Goal: Task Accomplishment & Management: Complete application form

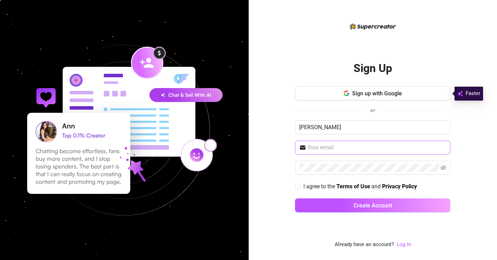
type input "[PERSON_NAME]"
click at [336, 151] on input "text" at bounding box center [377, 148] width 139 height 8
click at [365, 90] on span "Sign up with Google" at bounding box center [377, 93] width 50 height 7
click at [340, 131] on input "[PERSON_NAME]" at bounding box center [372, 128] width 155 height 14
click at [334, 148] on input "text" at bounding box center [377, 148] width 139 height 8
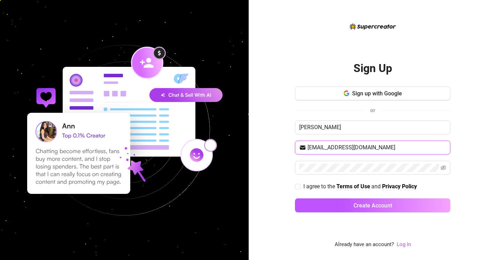
type input "[EMAIL_ADDRESS][DOMAIN_NAME]"
click at [289, 45] on div "Sign Up Sign up with Google or [PERSON_NAME] [EMAIL_ADDRESS][DOMAIN_NAME] I agr…" at bounding box center [373, 130] width 249 height 260
click at [296, 184] on input "I agree to the Terms of Use and Privacy Policy" at bounding box center [297, 186] width 5 height 5
checkbox input "true"
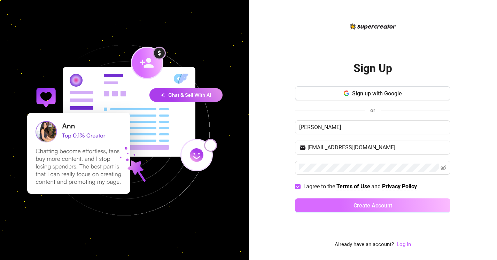
click at [337, 204] on button "Create Account" at bounding box center [372, 206] width 155 height 14
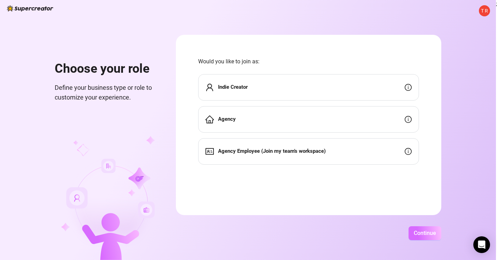
click at [418, 234] on span "Continue" at bounding box center [425, 233] width 22 height 7
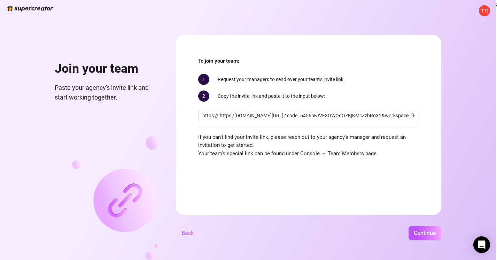
scroll to position [0, 25]
type input "https:/console.supercreator.app/invite? code=5456bFJVE3OWOdOZK|KMcZzbRoX2&works…"
click at [422, 232] on span "Continue" at bounding box center [425, 233] width 22 height 7
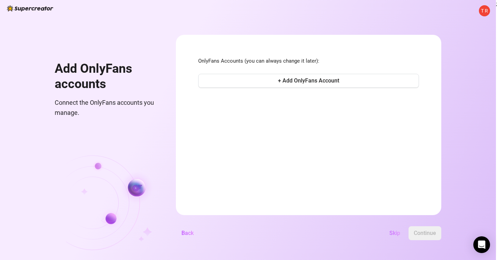
click at [398, 230] on span "Skip" at bounding box center [395, 233] width 11 height 7
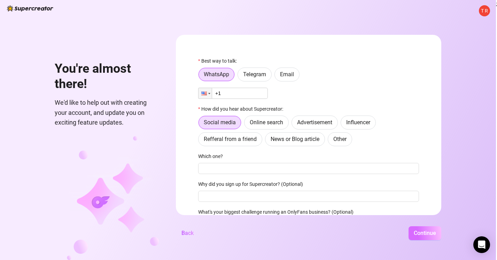
click at [430, 237] on button "Continue" at bounding box center [425, 234] width 33 height 14
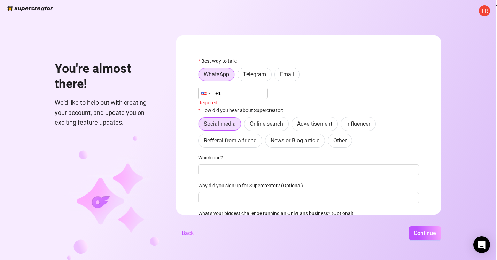
click at [206, 94] on div at bounding box center [204, 94] width 6 height 4
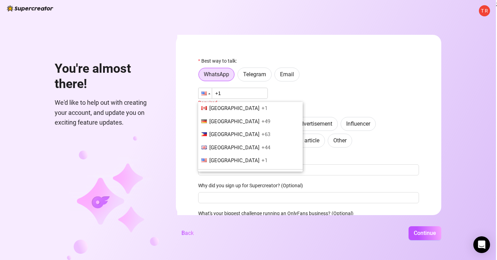
click at [316, 42] on form "Best way to talk: WhatsApp Telegram Email Phone +1 Canada +1 Germany +49 Philip…" at bounding box center [309, 125] width 266 height 181
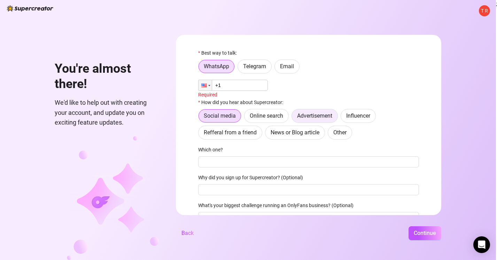
scroll to position [5, 0]
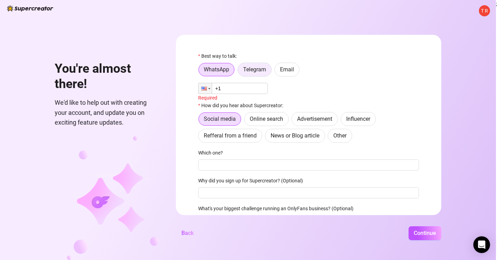
click at [247, 68] on span "Telegram" at bounding box center [254, 69] width 23 height 7
click at [240, 71] on input "Telegram" at bounding box center [240, 71] width 0 height 0
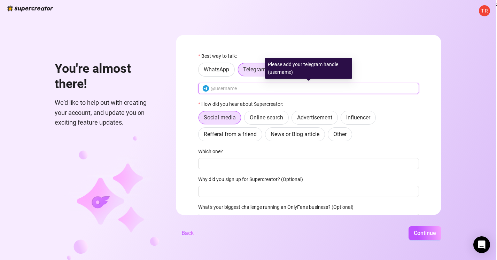
click at [249, 87] on input "text" at bounding box center [313, 89] width 204 height 8
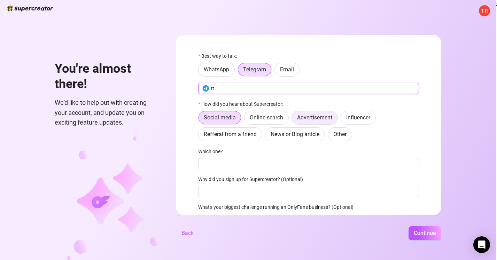
type input "t"
type input "@ttyshhl"
click at [416, 227] on button "Continue" at bounding box center [425, 234] width 33 height 14
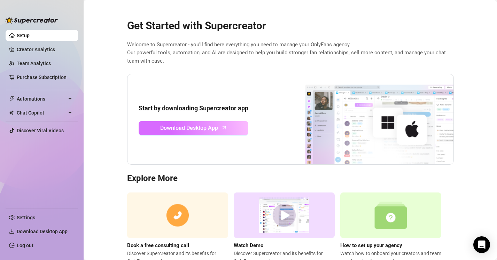
click at [187, 132] on span "Download Desktop App" at bounding box center [189, 128] width 58 height 9
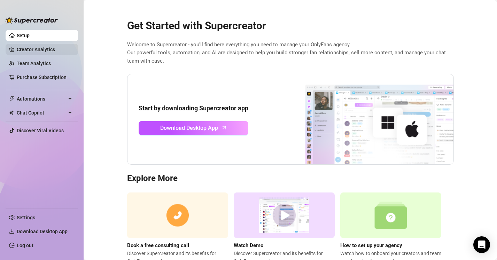
click at [40, 47] on link "Creator Analytics" at bounding box center [45, 49] width 56 height 11
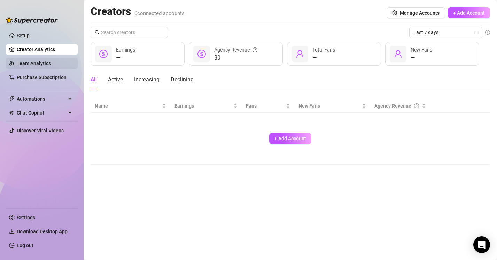
click at [46, 66] on link "Team Analytics" at bounding box center [34, 64] width 34 height 6
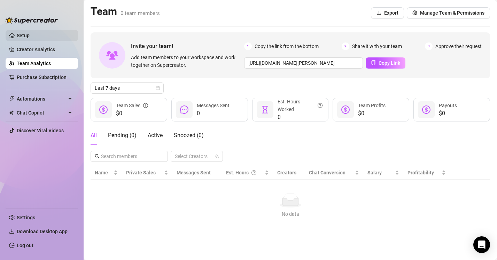
click at [21, 33] on link "Setup" at bounding box center [23, 36] width 13 height 6
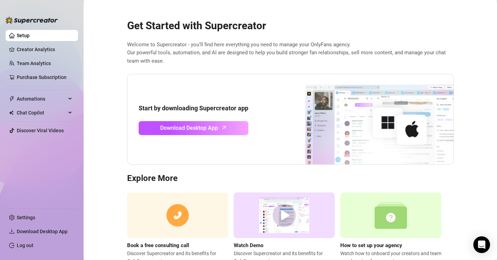
click at [488, 243] on div "Open Intercom Messenger" at bounding box center [482, 245] width 17 height 17
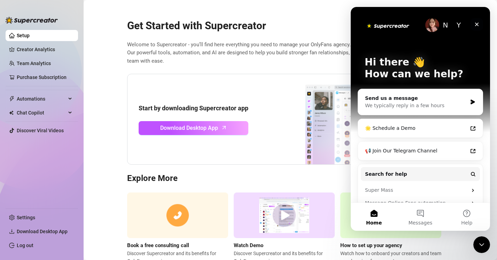
click at [478, 25] on icon "Close" at bounding box center [477, 25] width 4 height 4
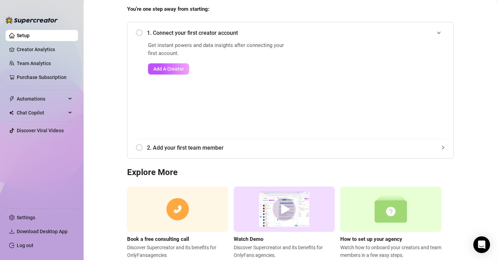
scroll to position [80, 0]
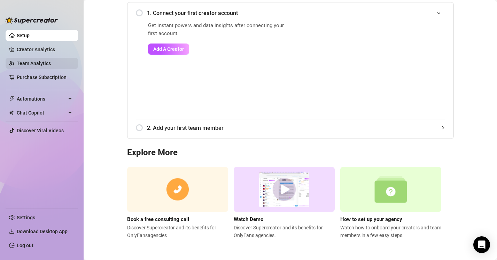
click at [39, 64] on link "Team Analytics" at bounding box center [34, 64] width 34 height 6
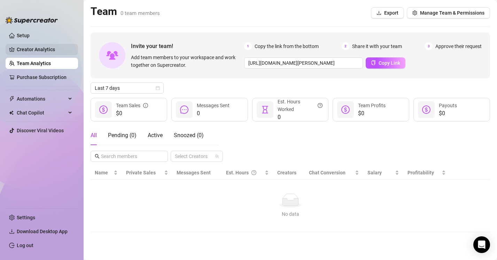
click at [37, 49] on link "Creator Analytics" at bounding box center [45, 49] width 56 height 11
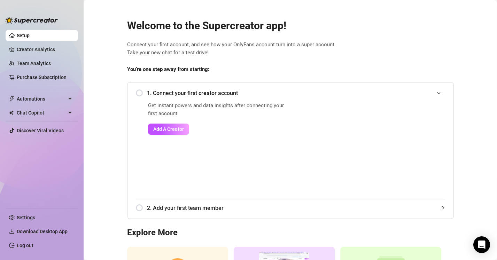
click at [140, 94] on div "1. Connect your first creator account" at bounding box center [291, 93] width 310 height 17
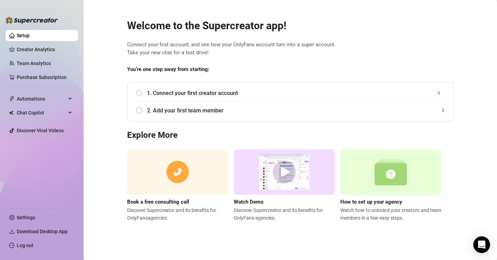
click at [141, 95] on div "1. Connect your first creator account" at bounding box center [291, 93] width 310 height 17
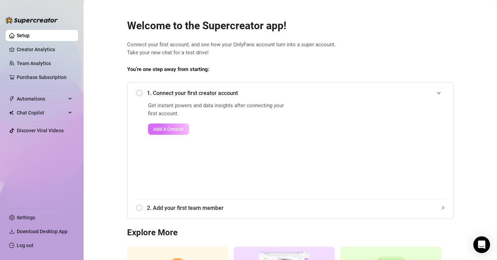
click at [168, 127] on span "Add A Creator" at bounding box center [168, 130] width 31 height 6
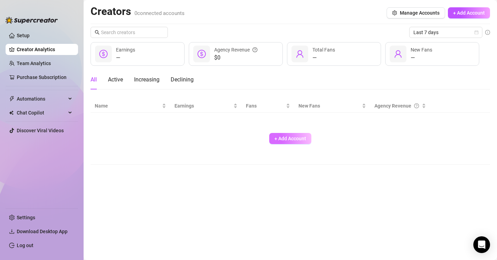
click at [275, 141] on span "+ Add Account" at bounding box center [291, 139] width 32 height 6
